Goal: Information Seeking & Learning: Check status

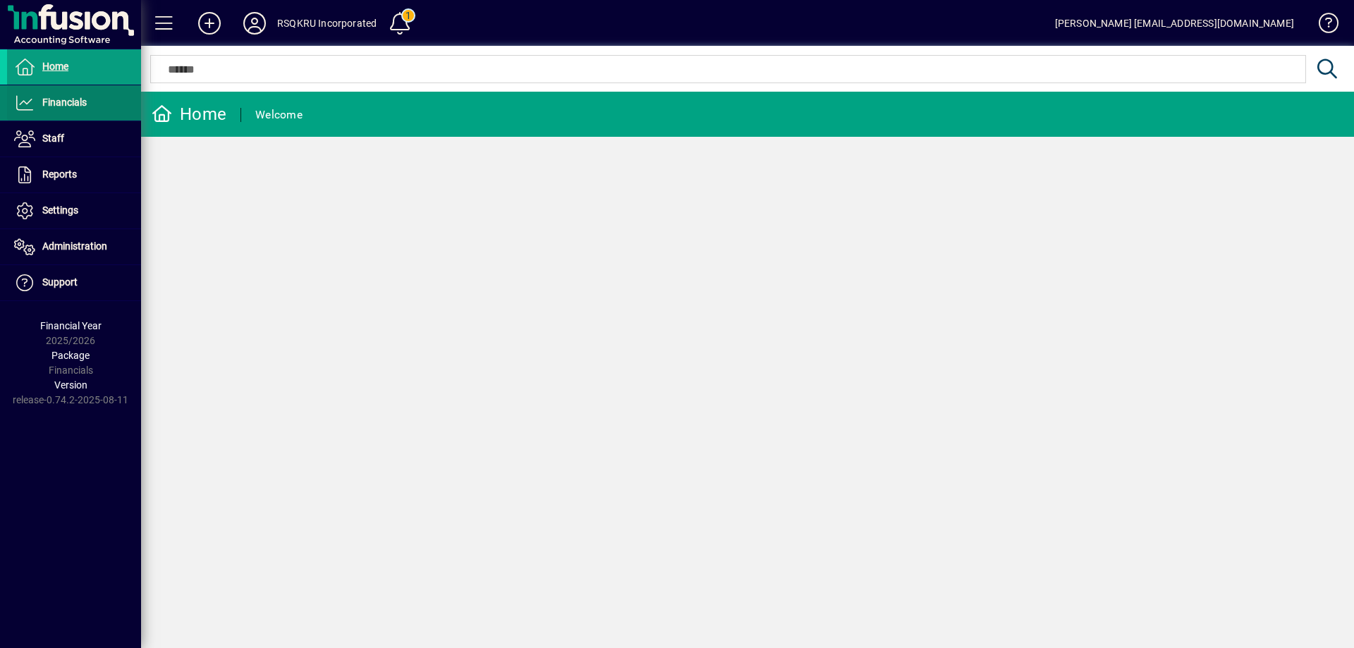
drag, startPoint x: 83, startPoint y: 107, endPoint x: 96, endPoint y: 114, distance: 14.5
click at [83, 107] on span "Financials" at bounding box center [64, 102] width 44 height 11
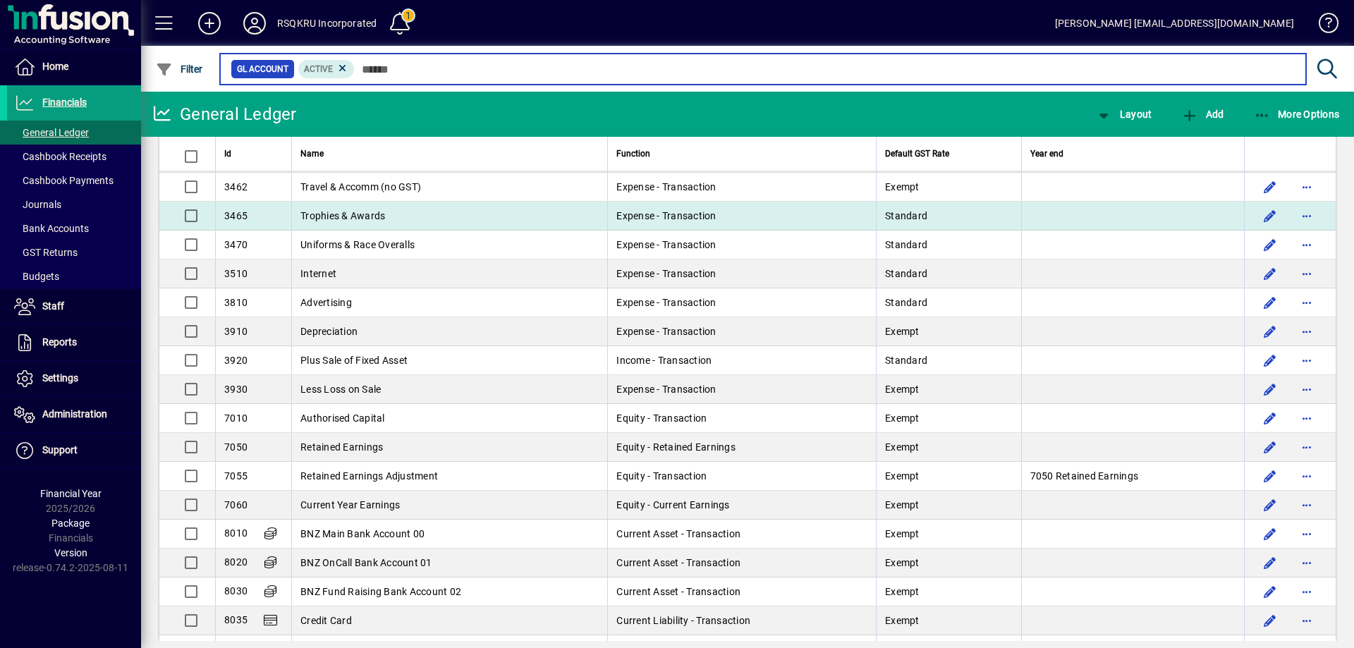
scroll to position [987, 0]
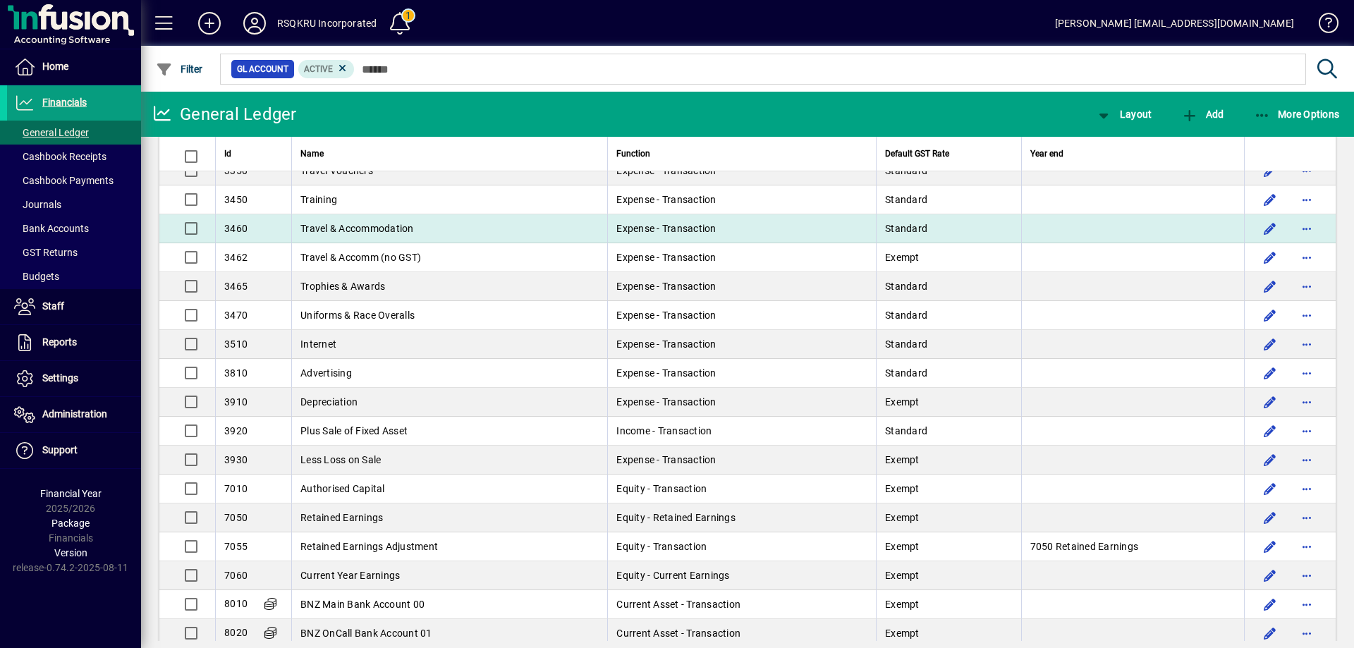
click at [403, 221] on td "Travel & Accommodation" at bounding box center [449, 228] width 316 height 29
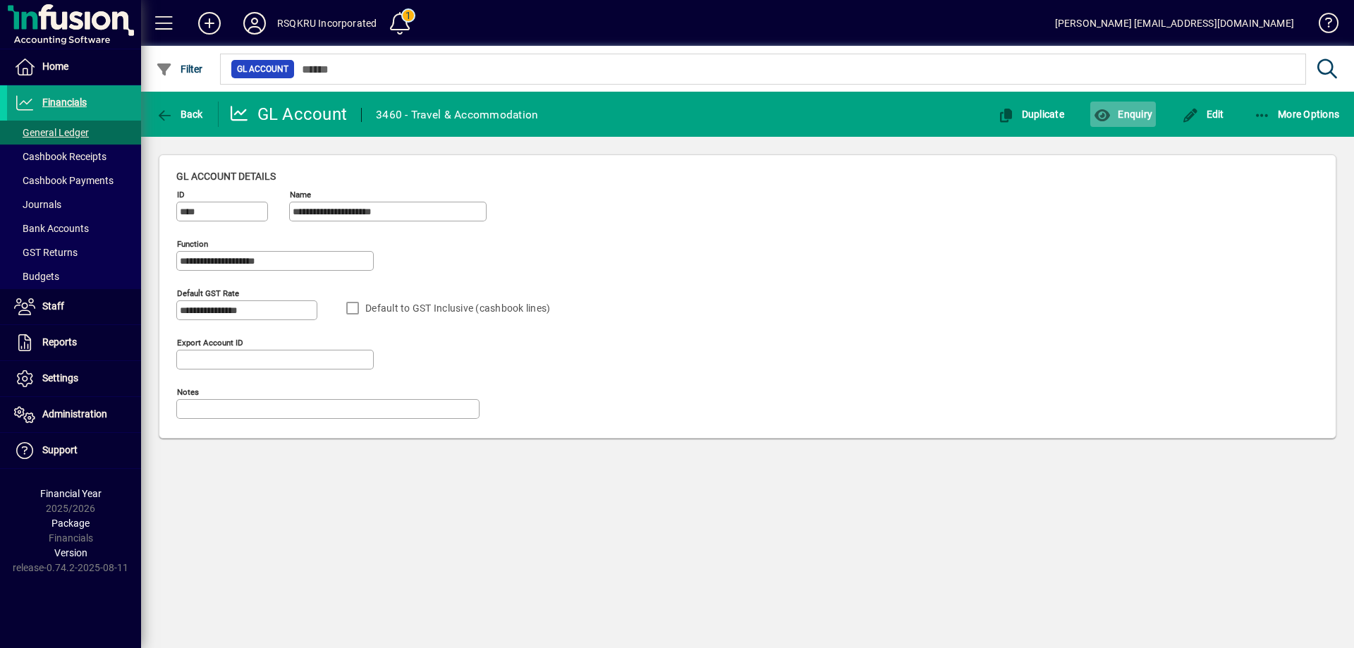
click at [1138, 111] on span "Enquiry" at bounding box center [1123, 114] width 59 height 11
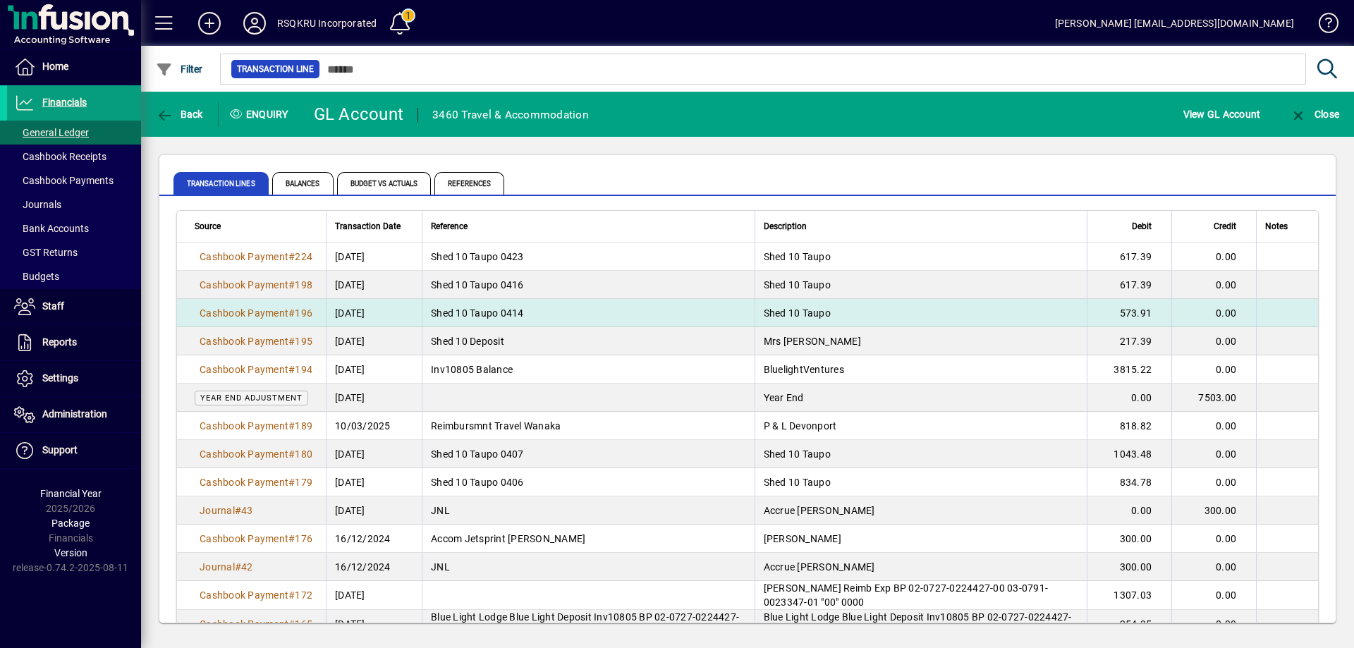
click at [529, 313] on td "Shed 10 Taupo 0414" at bounding box center [588, 313] width 333 height 28
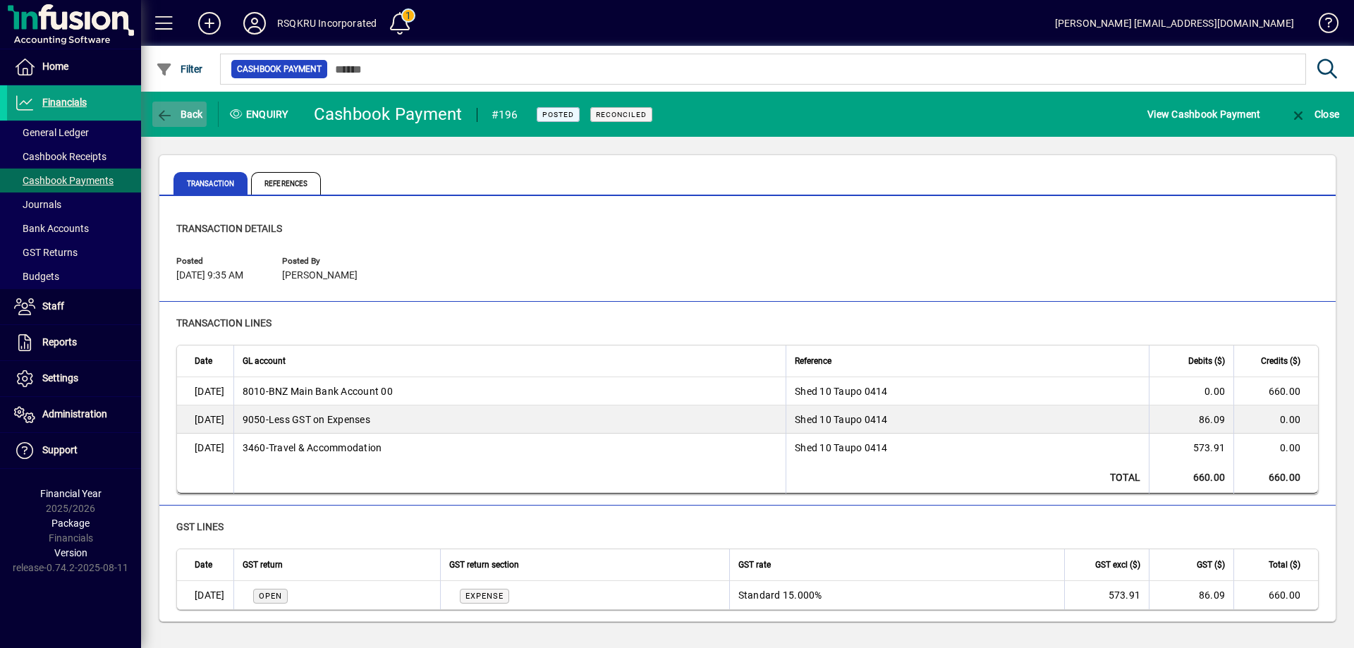
click at [181, 106] on span "button" at bounding box center [179, 114] width 54 height 34
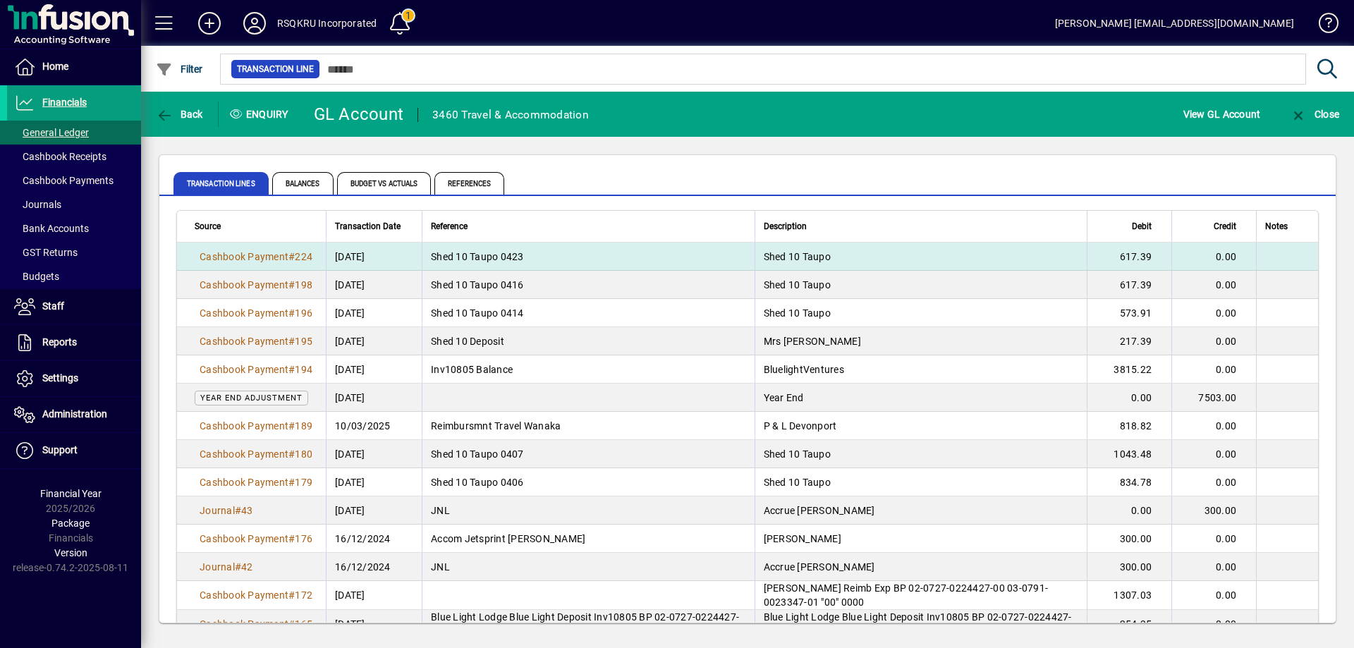
click at [506, 252] on span "Shed 10 Taupo 0423" at bounding box center [477, 256] width 93 height 11
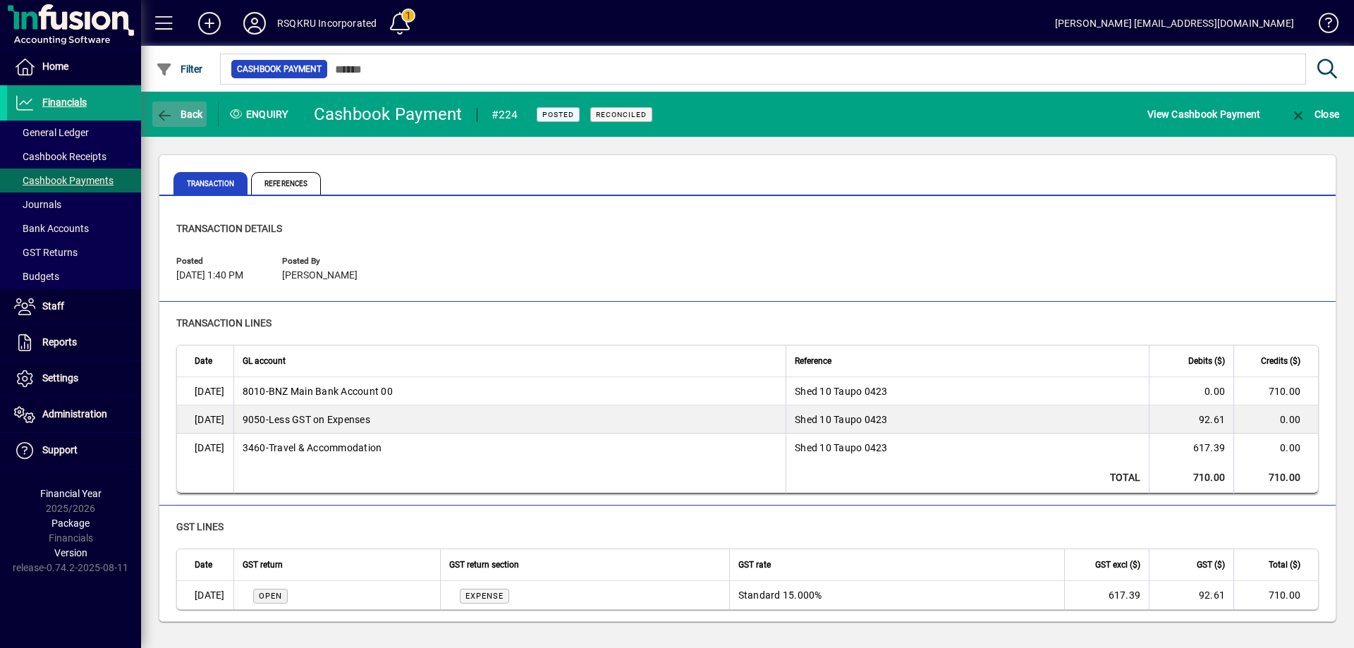
click at [192, 110] on span "Back" at bounding box center [179, 114] width 47 height 11
